Goal: Information Seeking & Learning: Learn about a topic

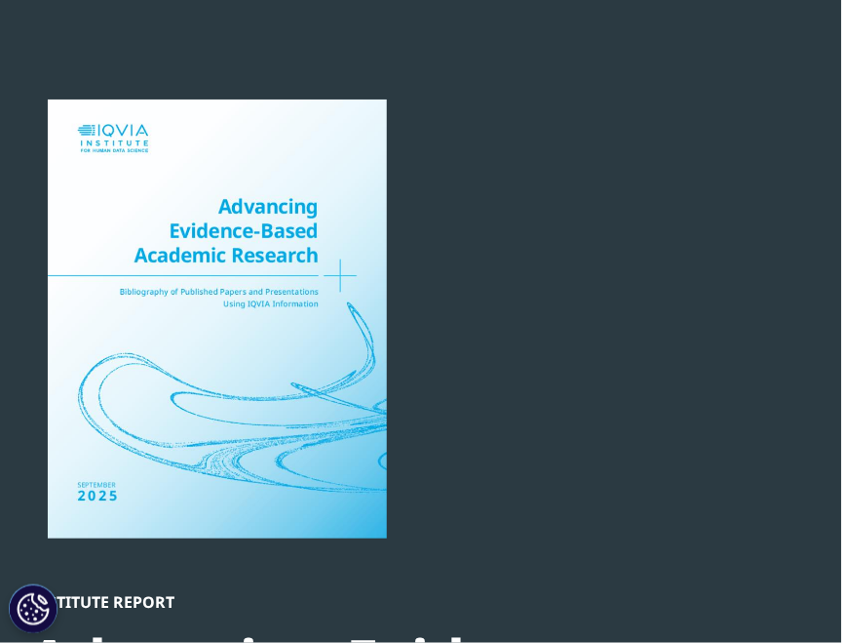
scroll to position [1192, 784]
click at [640, 303] on div "Institute Report Advancing Evidence-Based Academic Research 2025 Bibliography o…" at bounding box center [410, 587] width 762 height 977
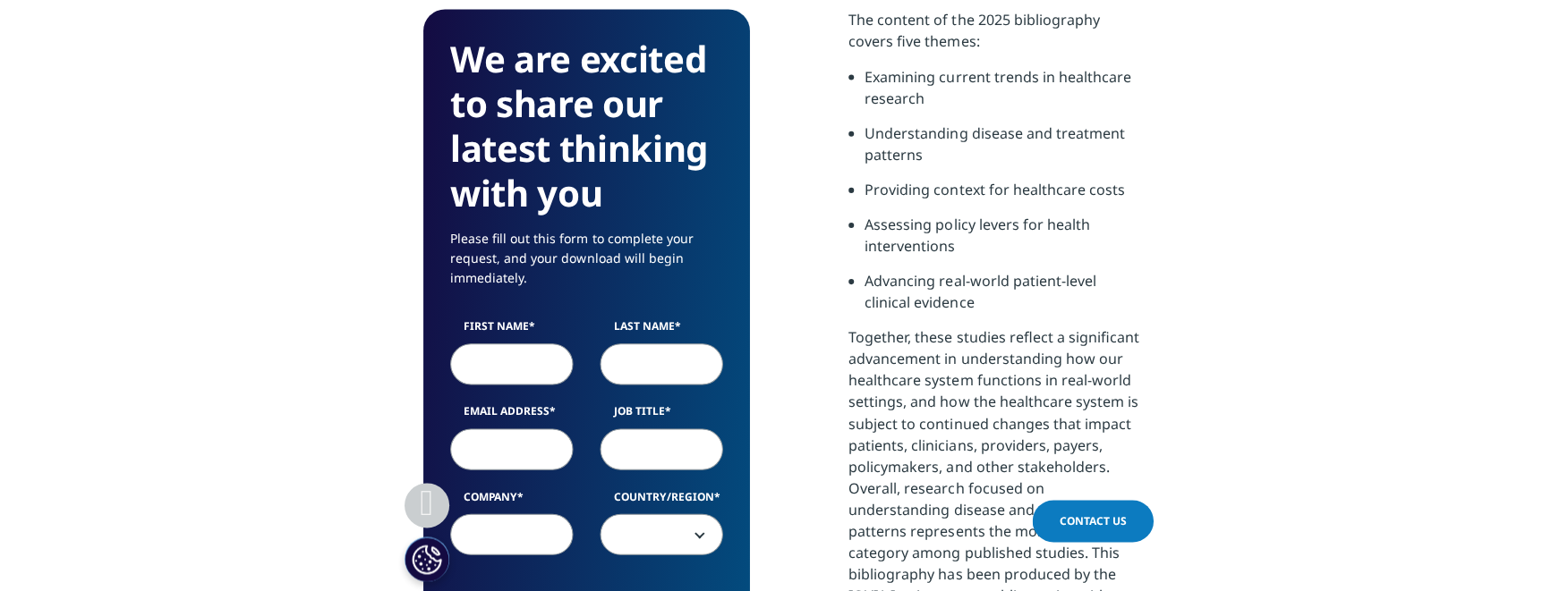
scroll to position [1246, 0]
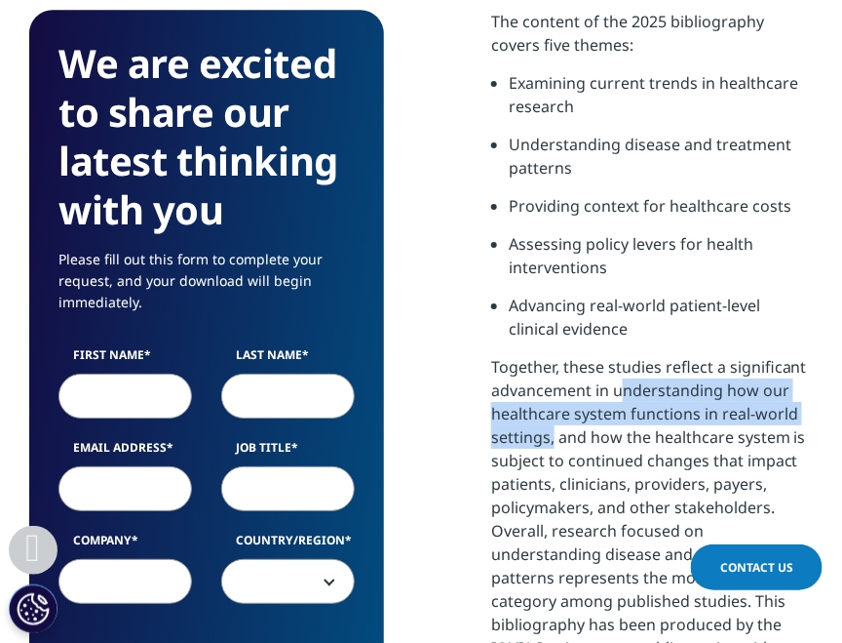
drag, startPoint x: 615, startPoint y: 321, endPoint x: 548, endPoint y: 363, distance: 79.3
click at [548, 363] on p "Together, these studies reflect a significant advancement in understanding how …" at bounding box center [652, 526] width 322 height 342
drag, startPoint x: 726, startPoint y: 318, endPoint x: 549, endPoint y: 362, distance: 182.8
click at [549, 362] on p "Together, these studies reflect a significant advancement in understanding how …" at bounding box center [652, 526] width 322 height 342
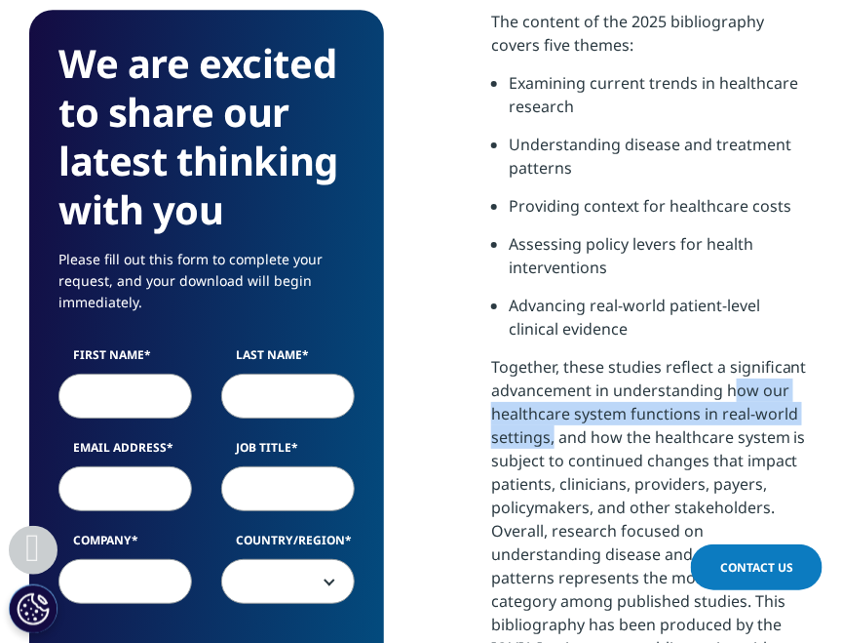
click at [549, 362] on p "Together, these studies reflect a significant advancement in understanding how …" at bounding box center [652, 526] width 322 height 342
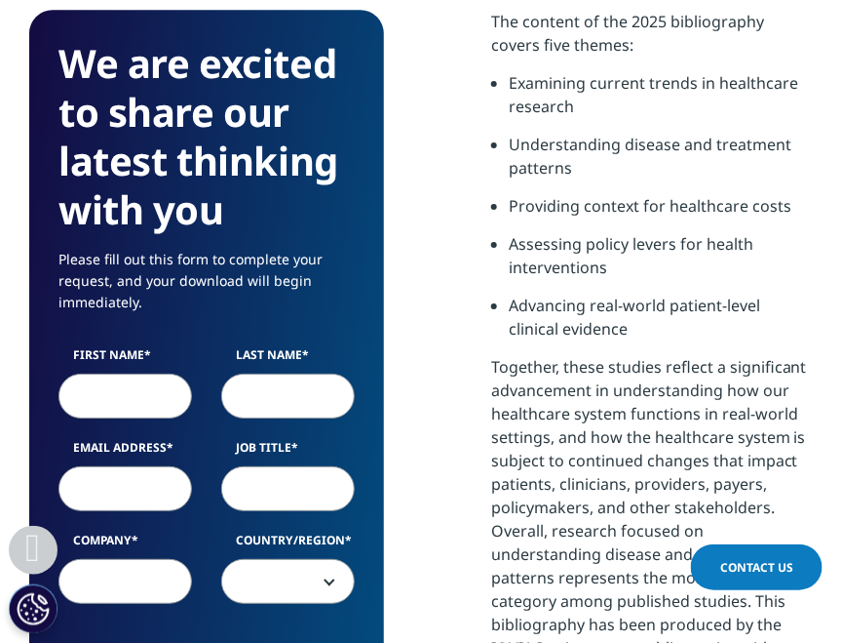
click at [592, 366] on p "Together, these studies reflect a significant advancement in understanding how …" at bounding box center [652, 526] width 322 height 342
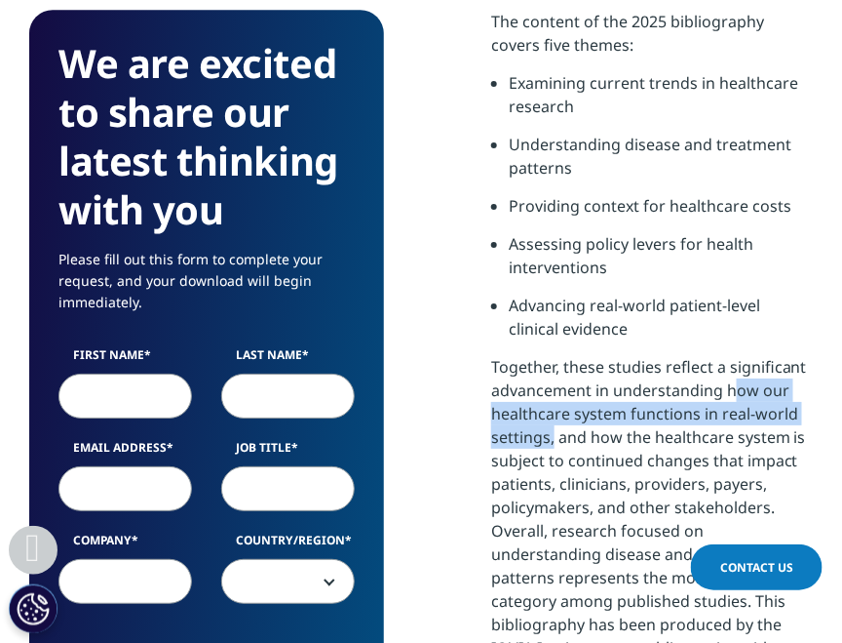
drag, startPoint x: 726, startPoint y: 319, endPoint x: 552, endPoint y: 362, distance: 179.7
click at [552, 362] on p "Together, these studies reflect a significant advancement in understanding how …" at bounding box center [652, 526] width 322 height 342
copy p "how our healthcare system functions in real-world settings"
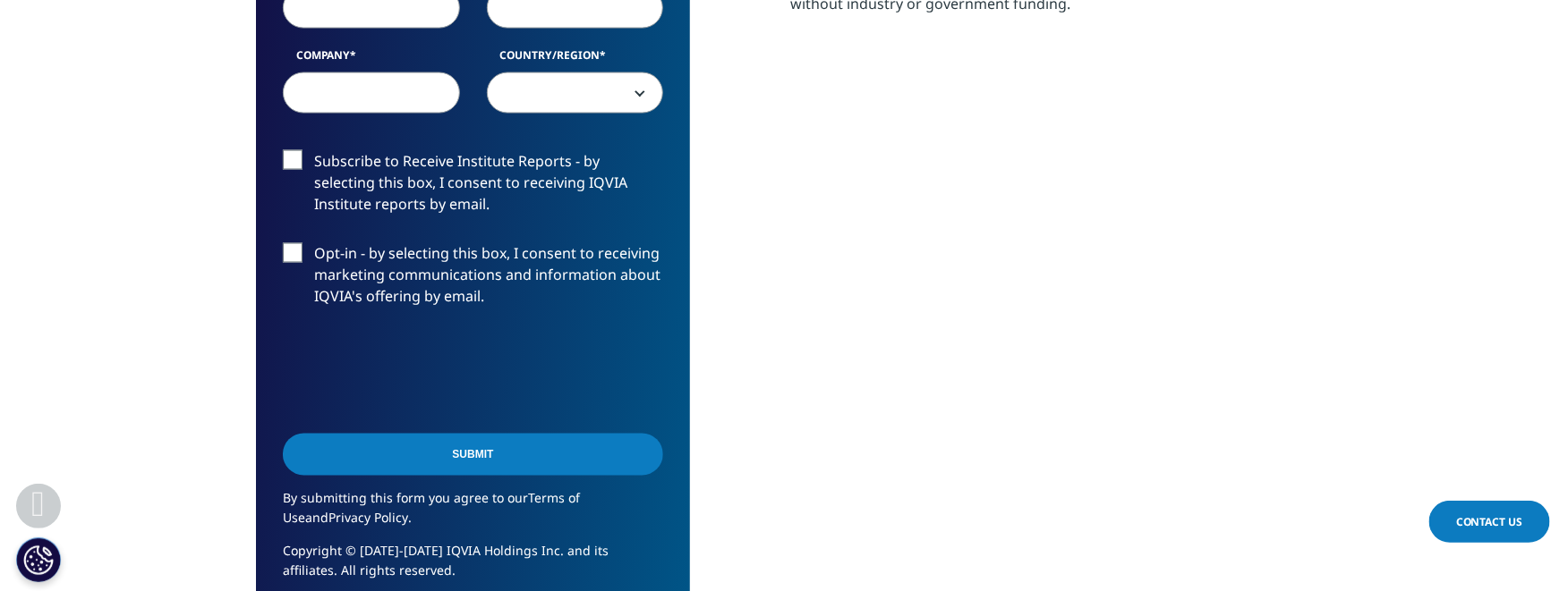
scroll to position [987, 1056]
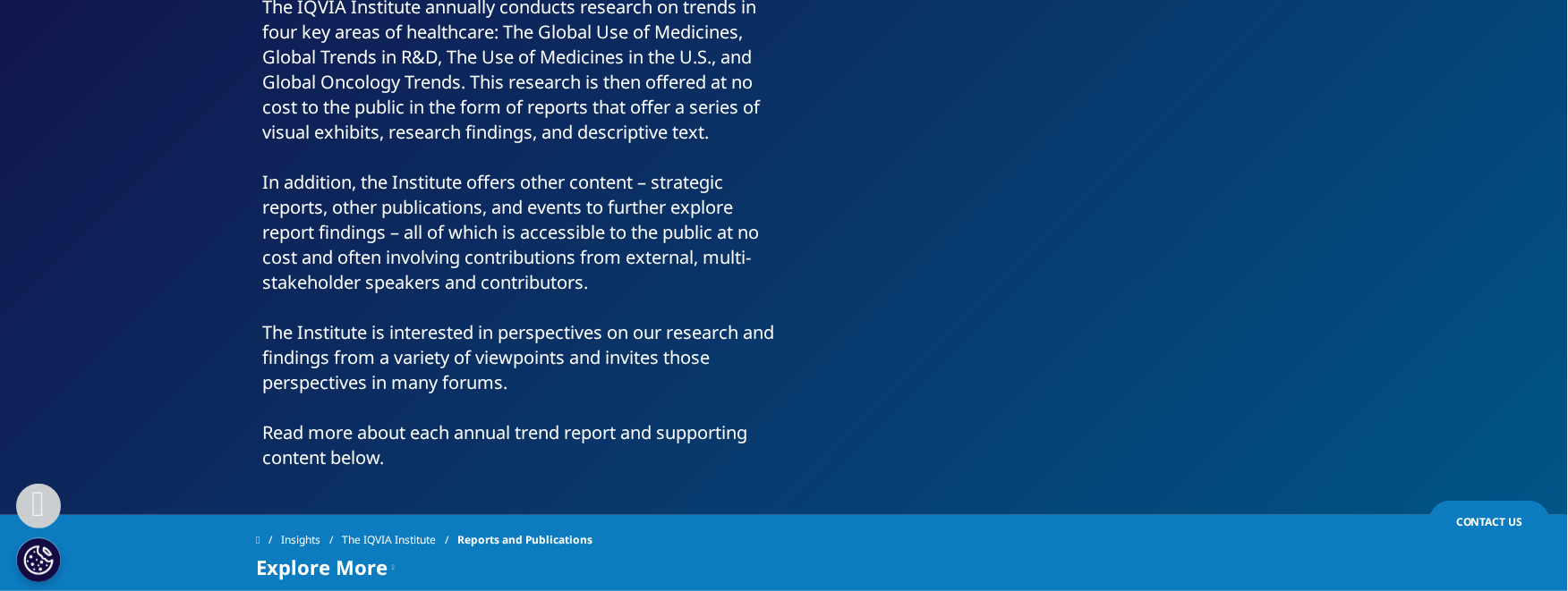
scroll to position [356, 0]
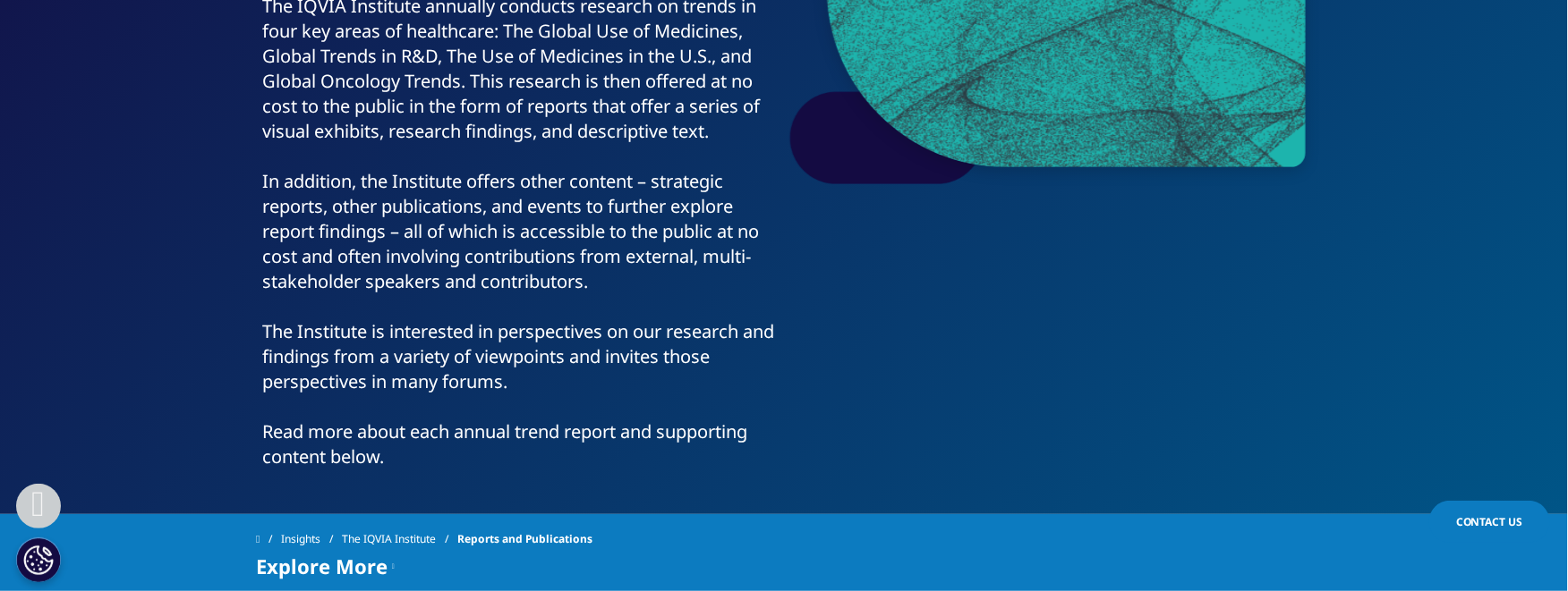
drag, startPoint x: 263, startPoint y: 430, endPoint x: 438, endPoint y: 460, distance: 177.6
click at [438, 460] on div "The IQVIA Institute annually conducts research on trends in four key areas of h…" at bounding box center [521, 231] width 515 height 476
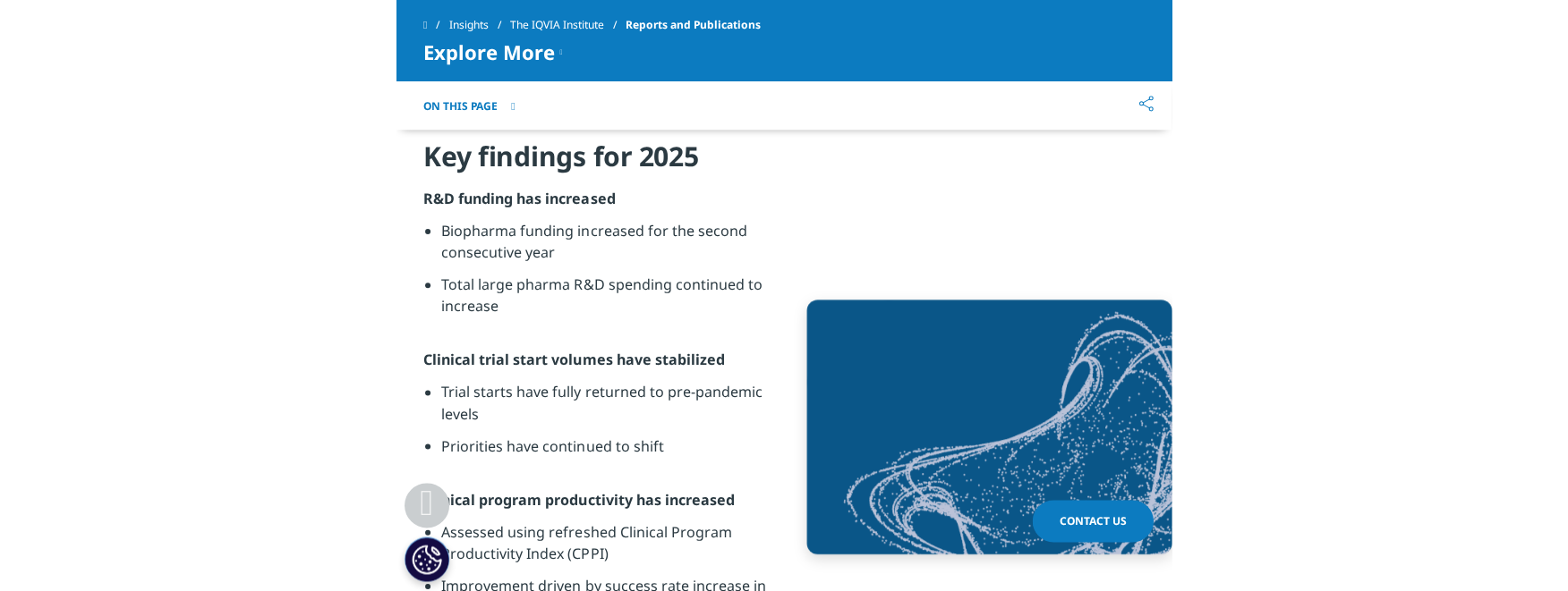
scroll to position [1251, 0]
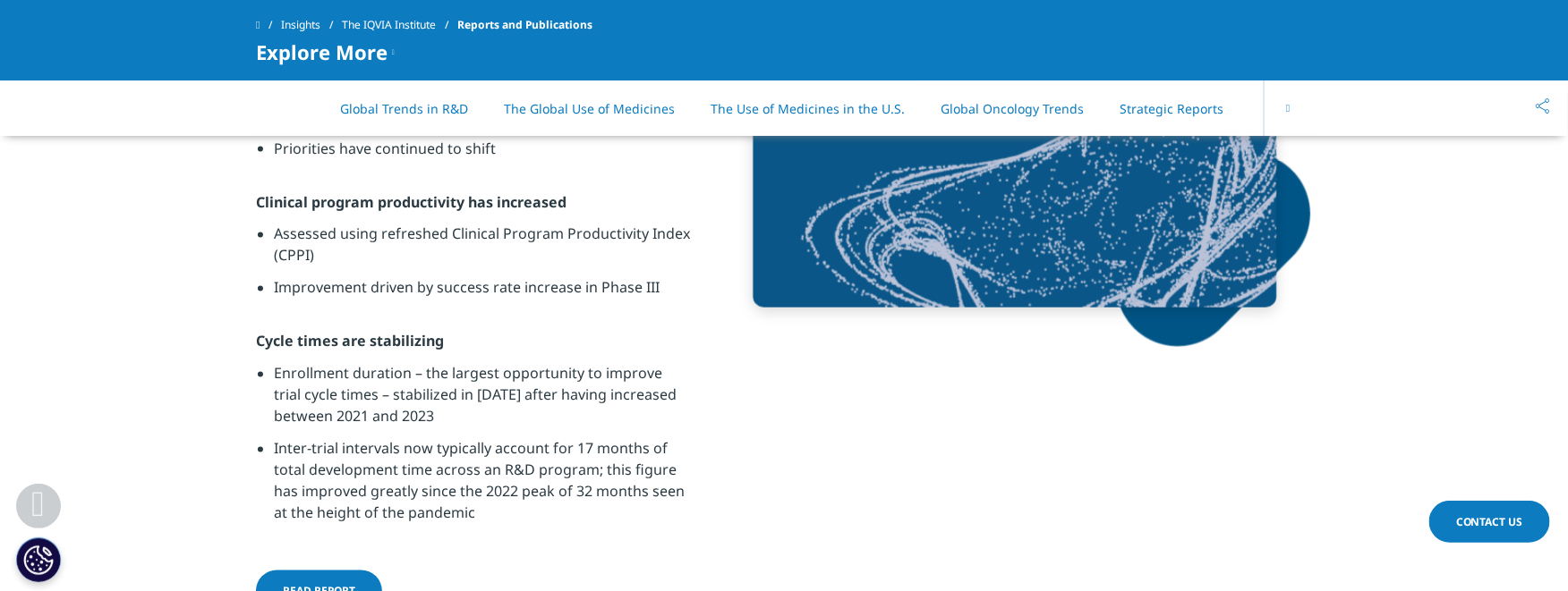
click at [376, 27] on link "The IQVIA Institute" at bounding box center [399, 25] width 116 height 32
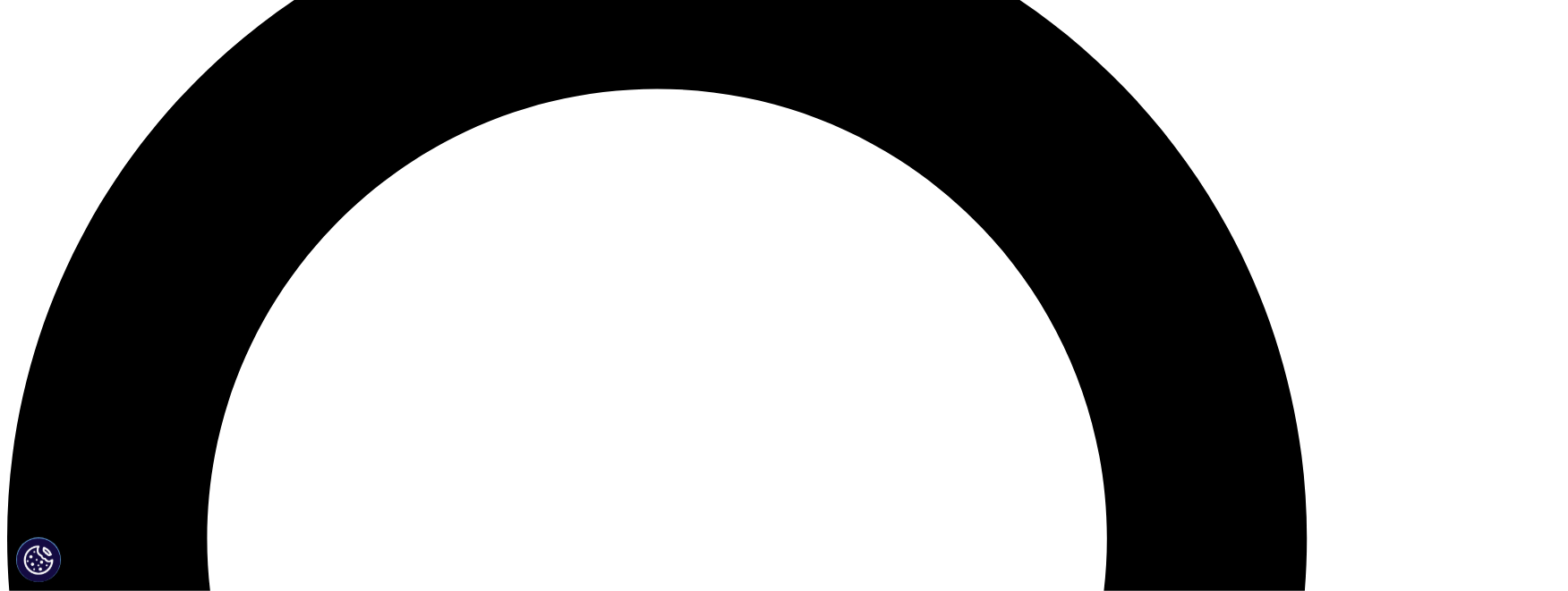
scroll to position [1695, 0]
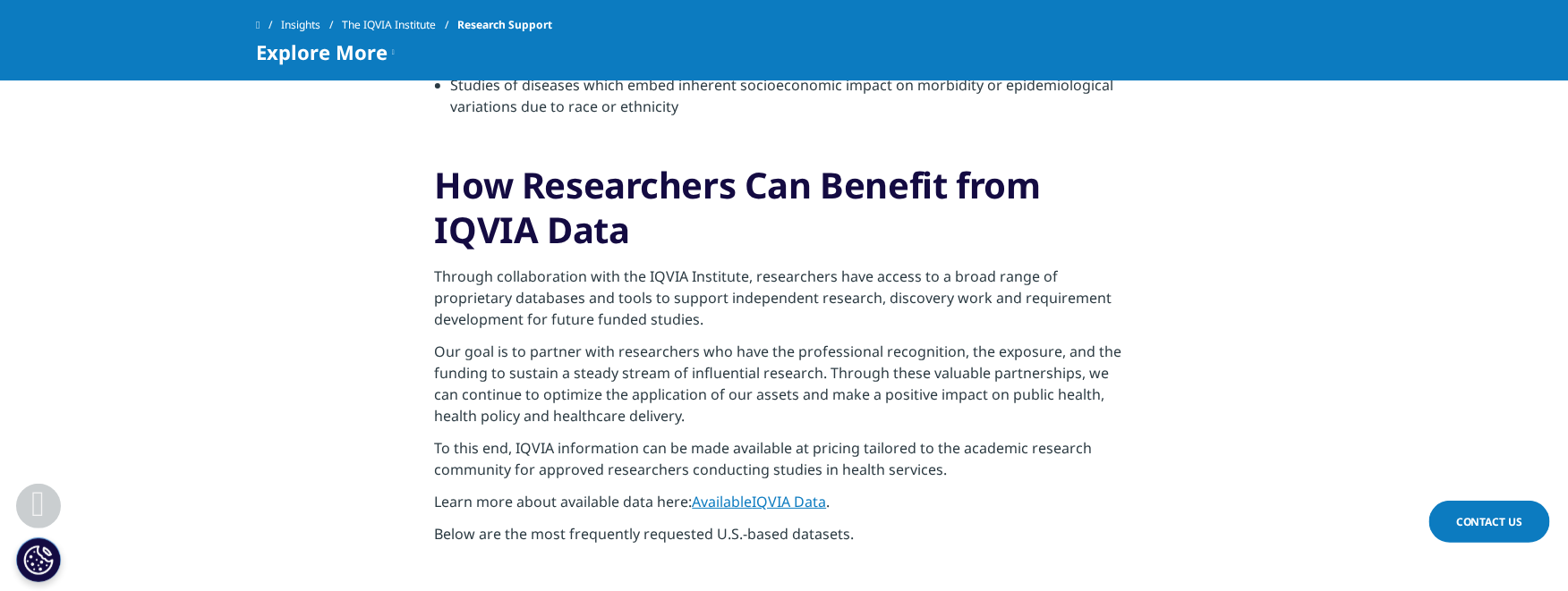
scroll to position [3039, 0]
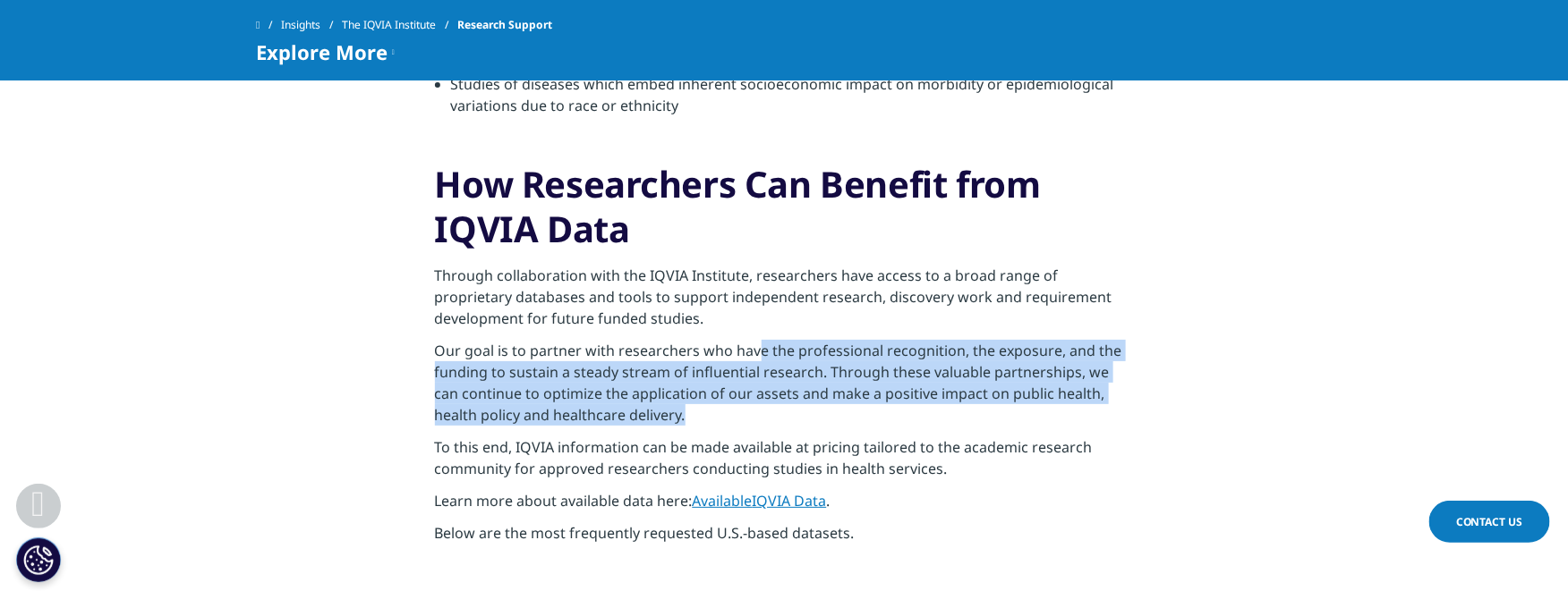
drag, startPoint x: 755, startPoint y: 350, endPoint x: 770, endPoint y: 409, distance: 60.9
click at [770, 409] on p "Our goal is to partner with researchers who have the professional recognition, …" at bounding box center [785, 388] width 700 height 96
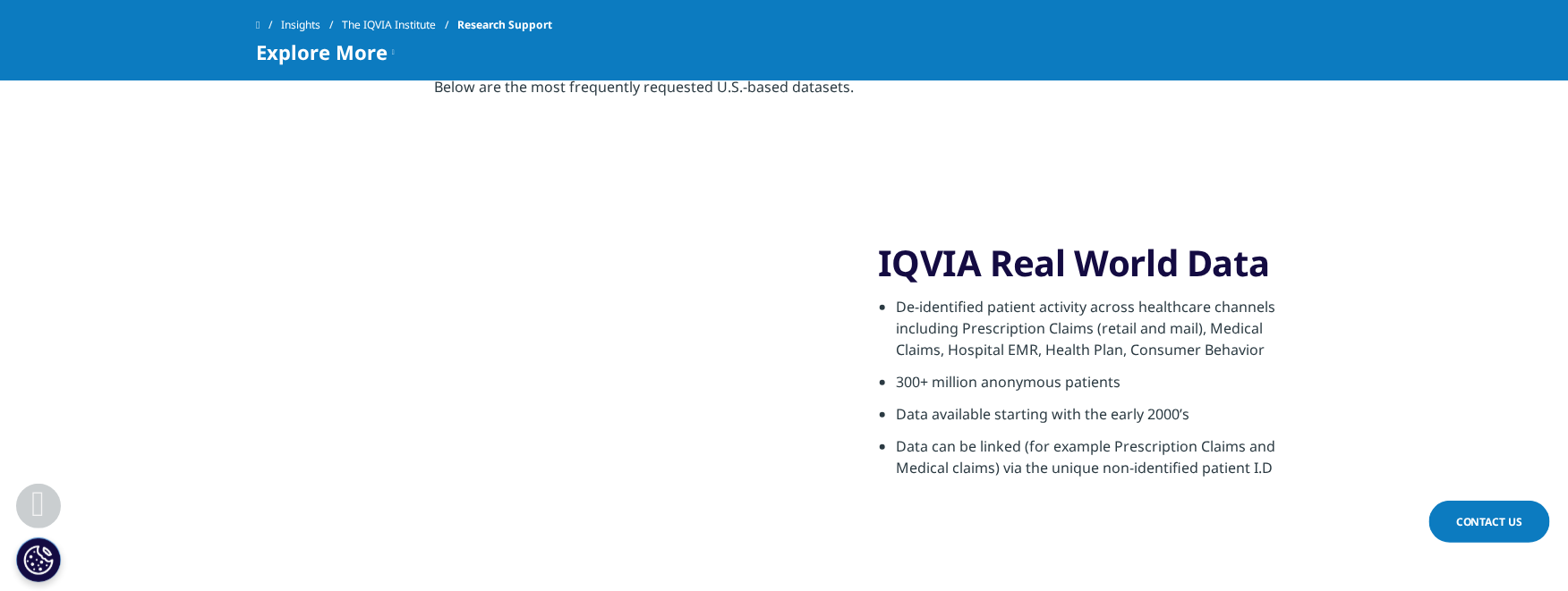
scroll to position [3486, 0]
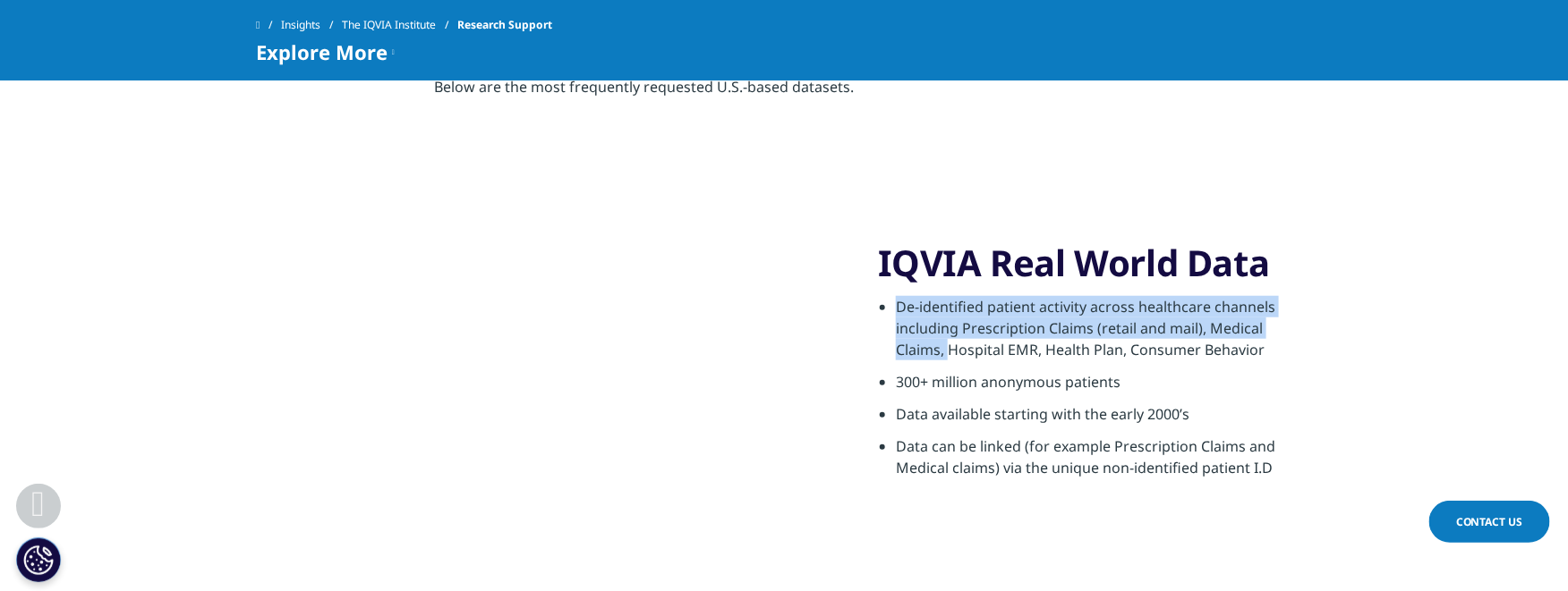
drag, startPoint x: 899, startPoint y: 310, endPoint x: 901, endPoint y: 359, distance: 49.0
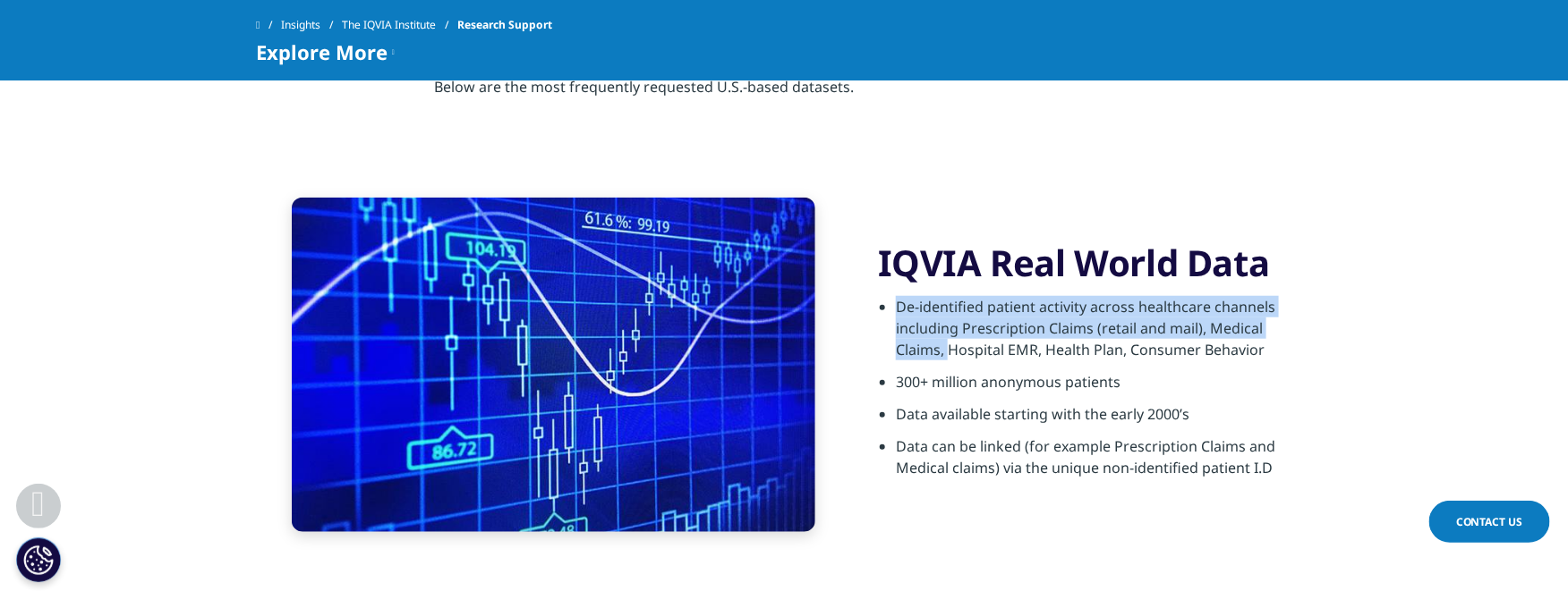
click at [901, 359] on li "De-identified patient activity across healthcare channels including Prescriptio…" at bounding box center [1103, 334] width 416 height 75
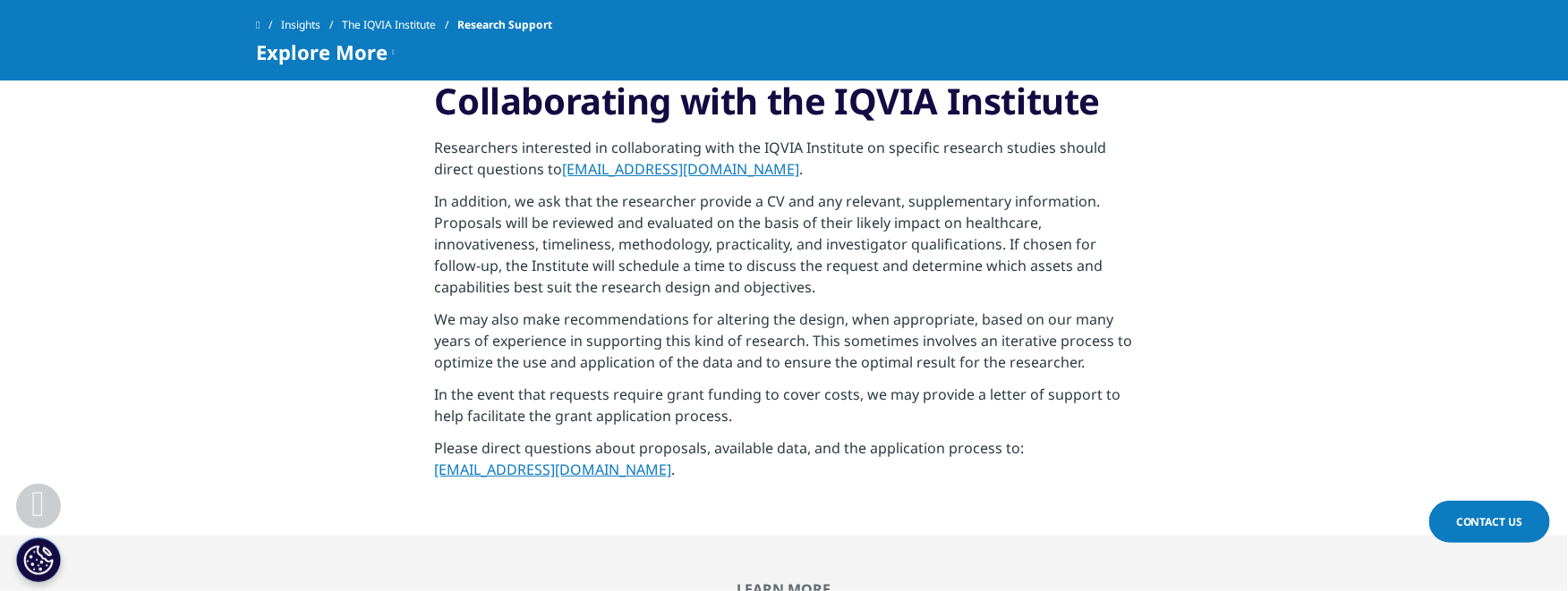
scroll to position [5185, 0]
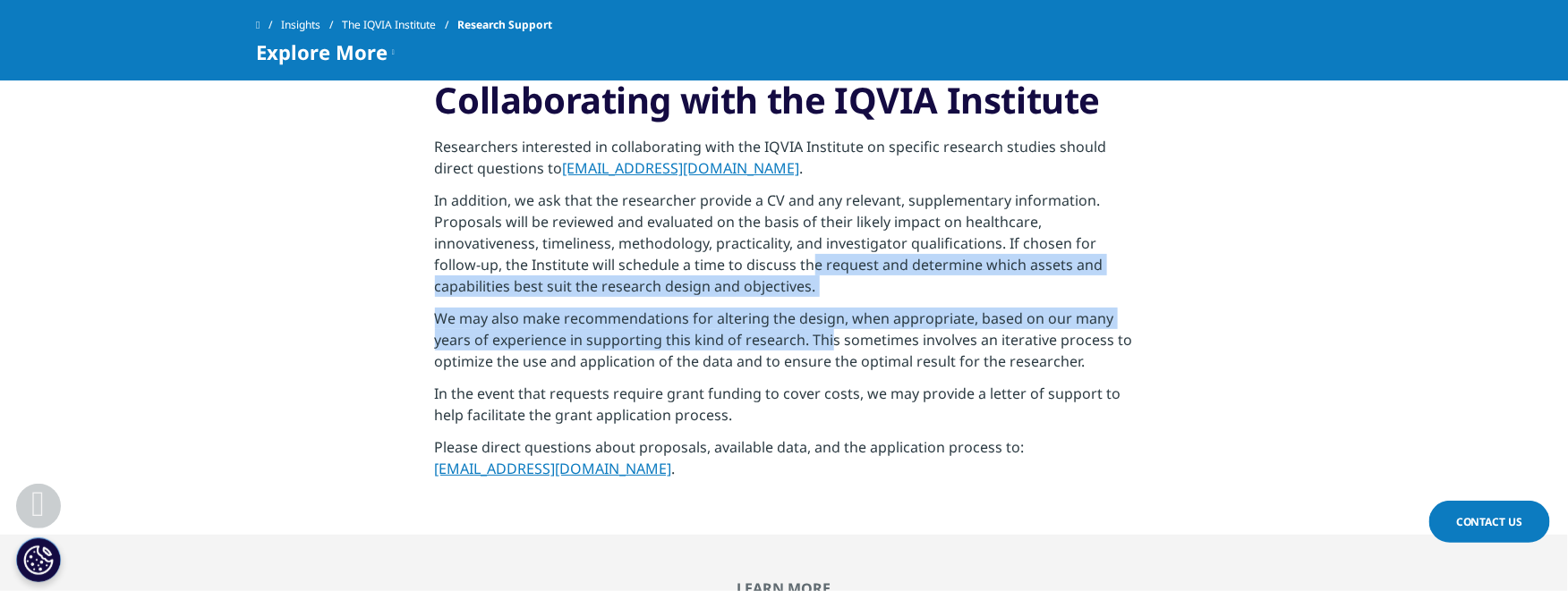
drag, startPoint x: 810, startPoint y: 268, endPoint x: 828, endPoint y: 340, distance: 74.2
click at [828, 340] on div "Collaborating with the IQVIA Institute Researchers interested in collaborating …" at bounding box center [785, 284] width 700 height 412
click at [828, 340] on p "We may also make recommendations for altering the design, when appropriate, bas…" at bounding box center [785, 345] width 700 height 75
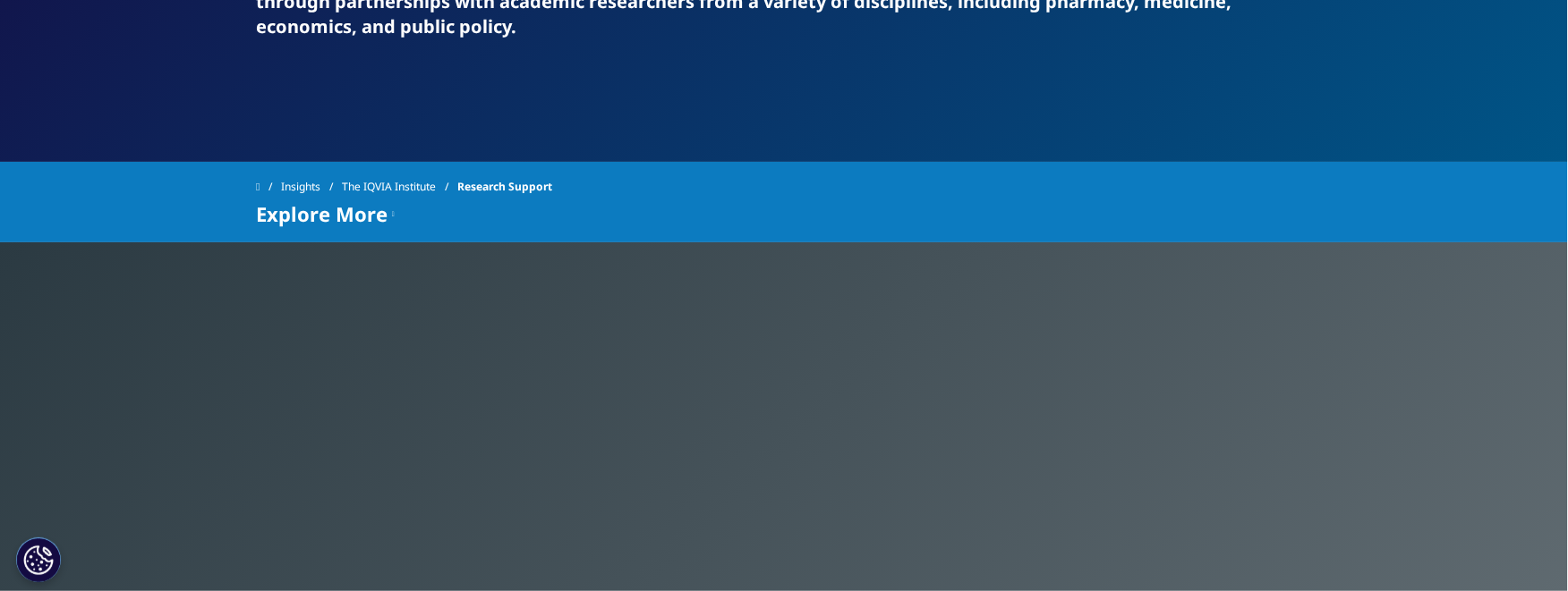
scroll to position [0, 0]
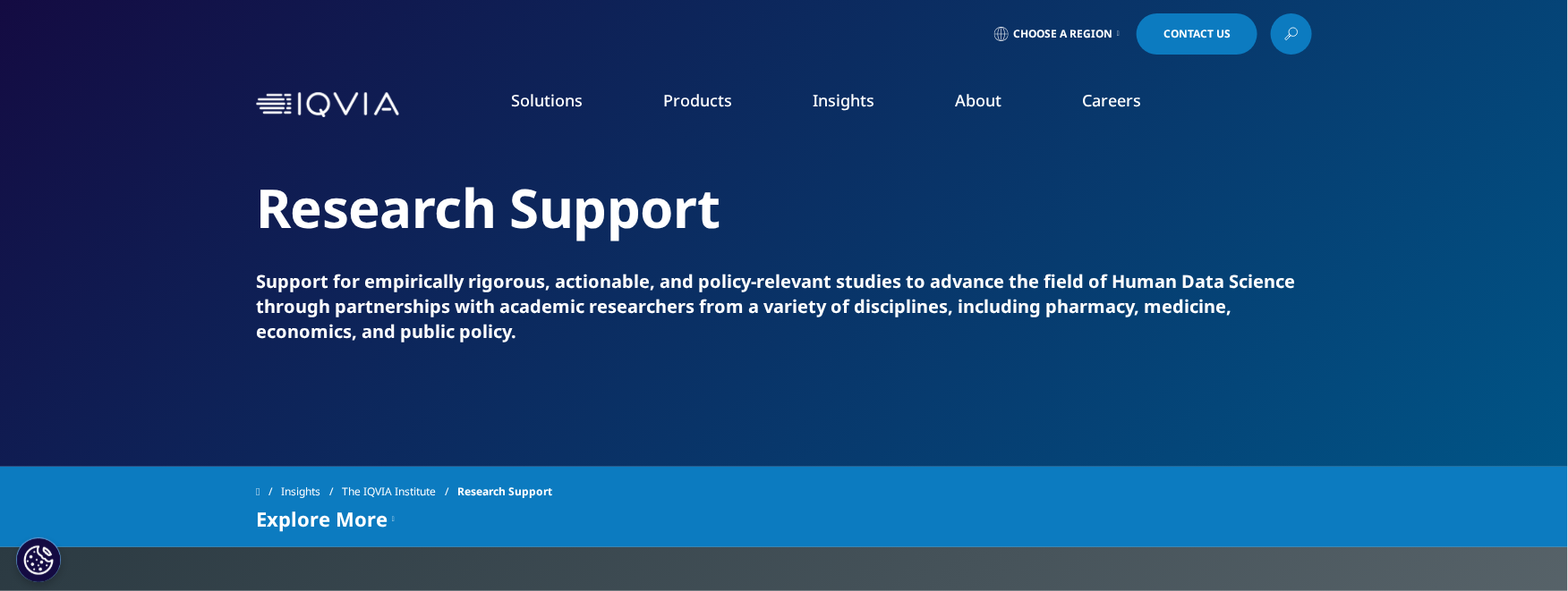
click at [492, 239] on link "Our Story" at bounding box center [635, 240] width 374 height 19
